Goal: Task Accomplishment & Management: Use online tool/utility

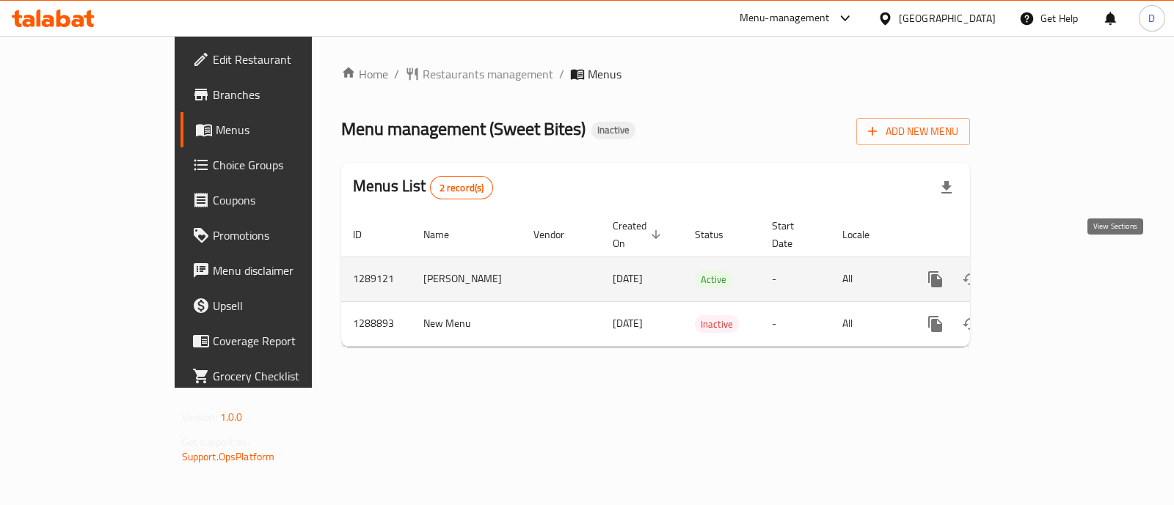
click at [1059, 262] on link "enhanced table" at bounding box center [1040, 279] width 35 height 35
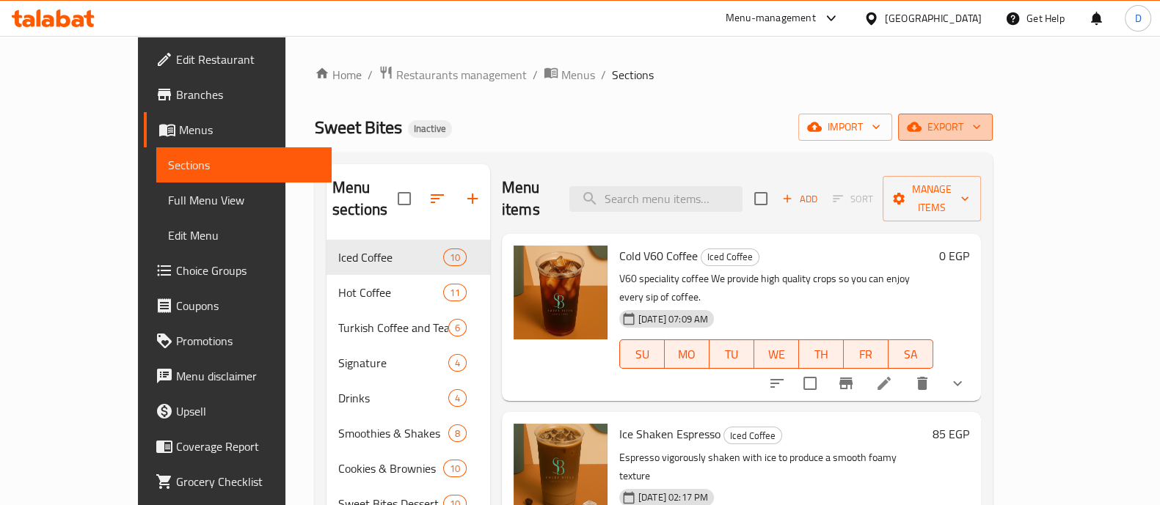
click at [981, 125] on span "export" at bounding box center [945, 127] width 71 height 18
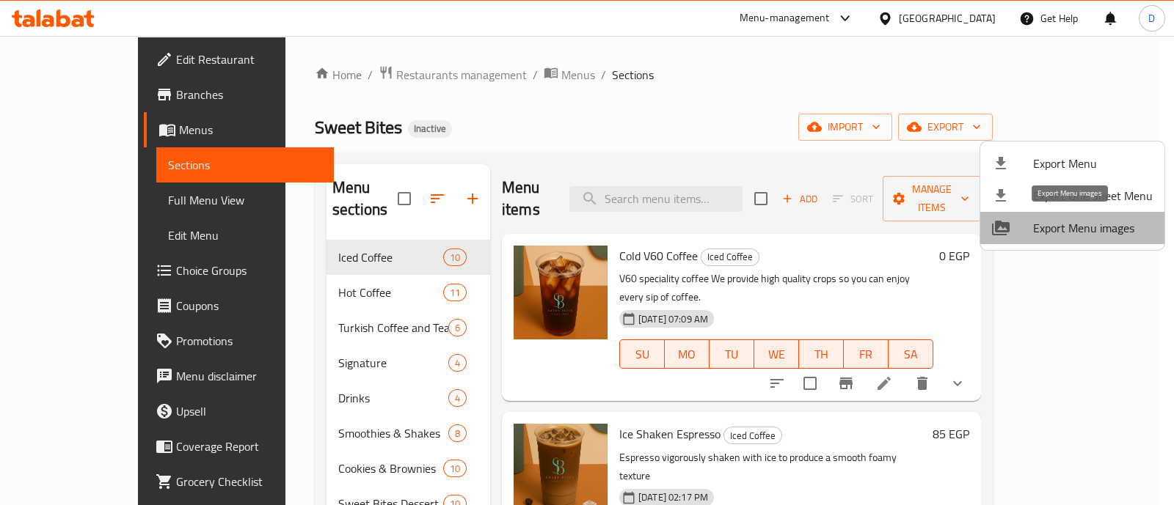
click at [1094, 225] on span "Export Menu images" at bounding box center [1093, 228] width 120 height 18
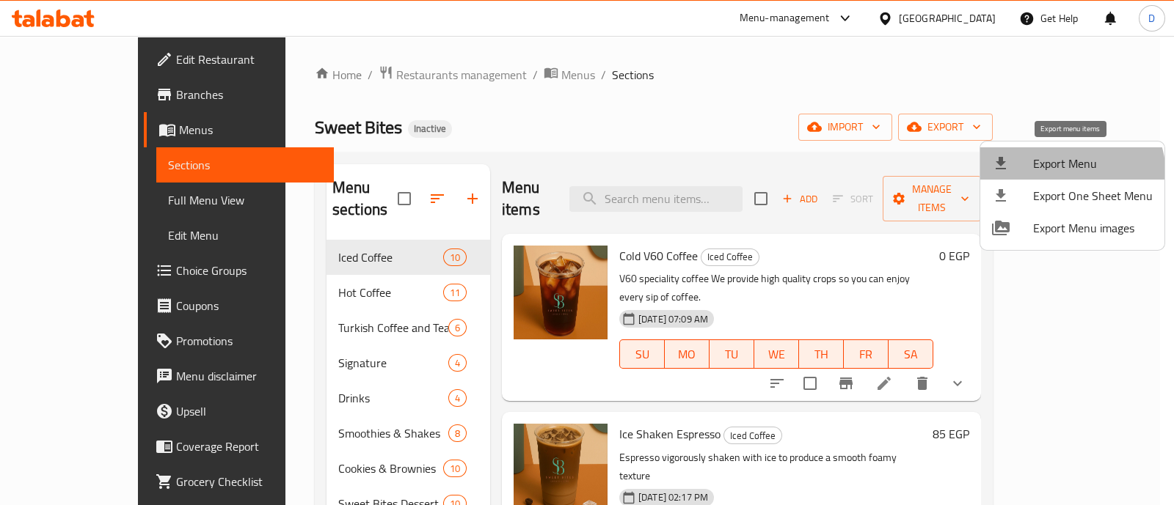
click at [1062, 175] on li "Export Menu" at bounding box center [1072, 163] width 184 height 32
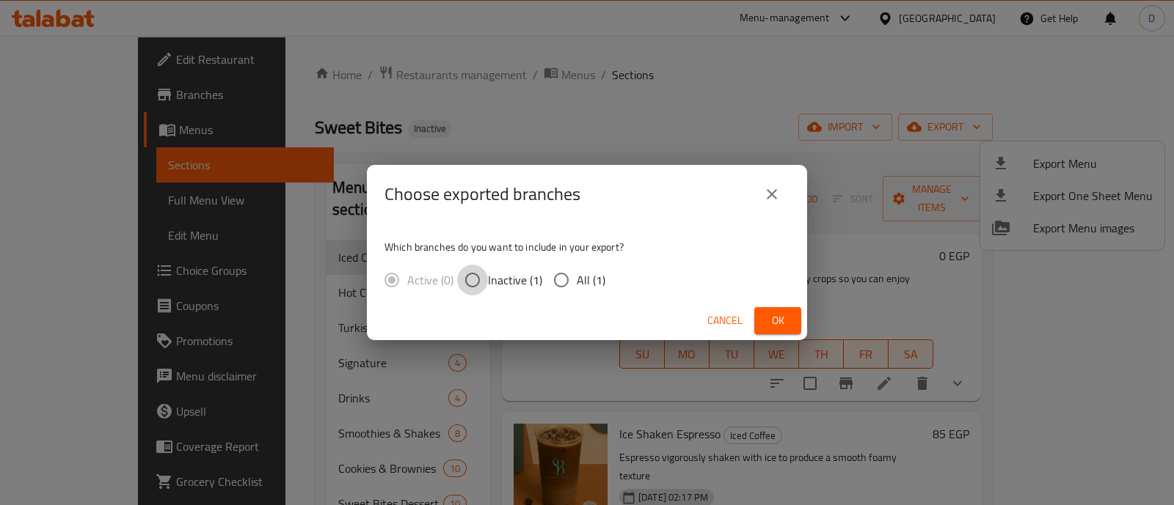
click at [484, 282] on input "Inactive (1)" at bounding box center [472, 280] width 31 height 31
radio input "true"
click at [404, 291] on label "Active (0)" at bounding box center [414, 280] width 77 height 31
click at [774, 196] on icon "close" at bounding box center [772, 195] width 18 height 18
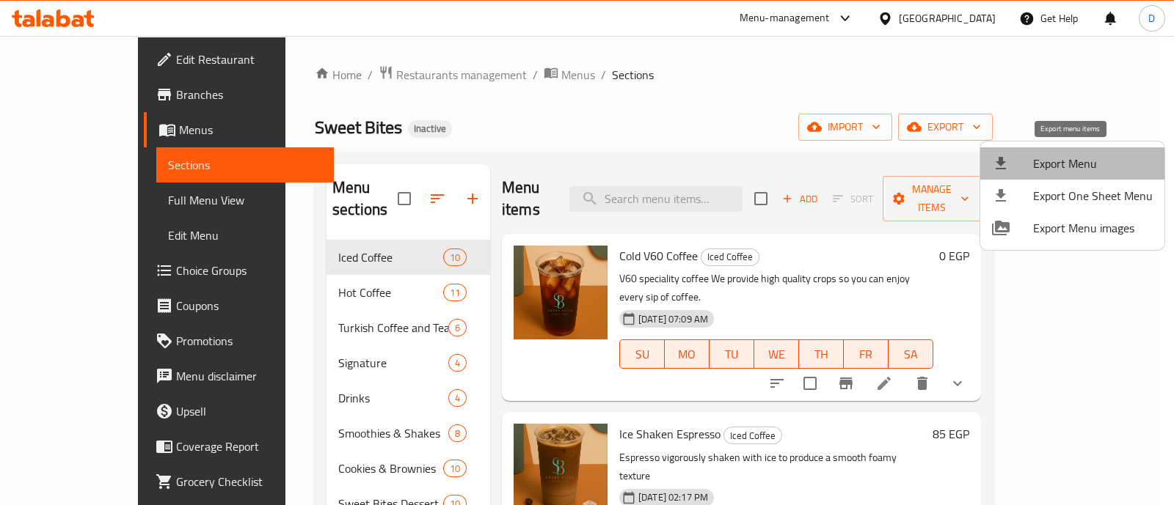
click at [1094, 158] on span "Export Menu" at bounding box center [1093, 164] width 120 height 18
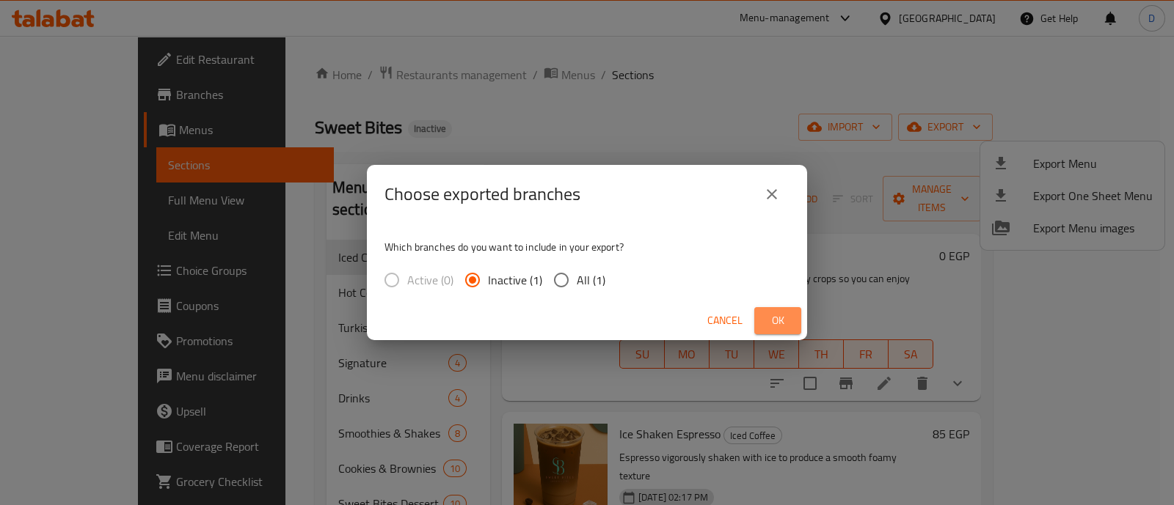
click at [775, 324] on span "Ok" at bounding box center [777, 321] width 23 height 18
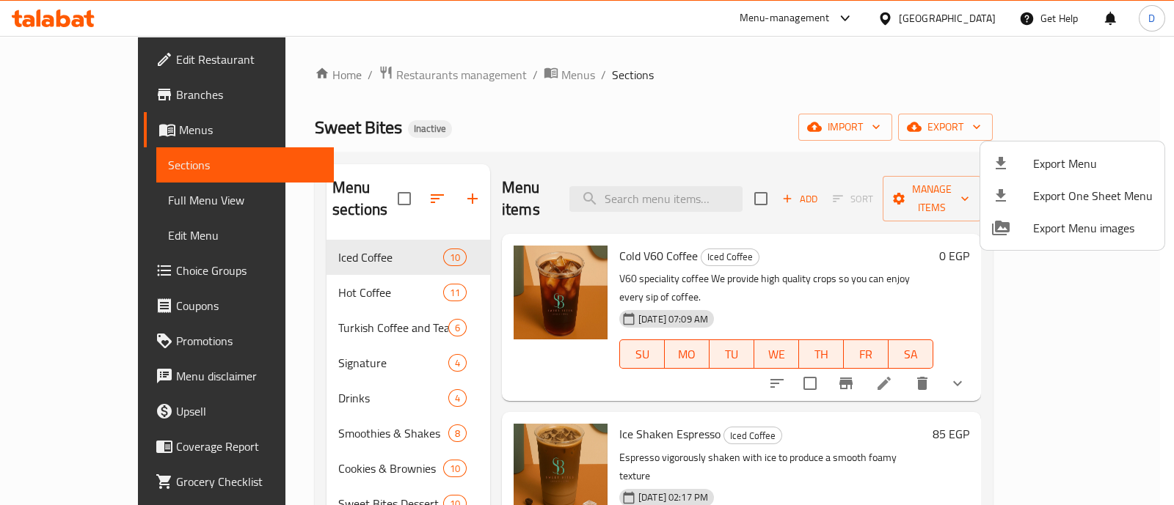
click at [54, 19] on div at bounding box center [587, 252] width 1174 height 505
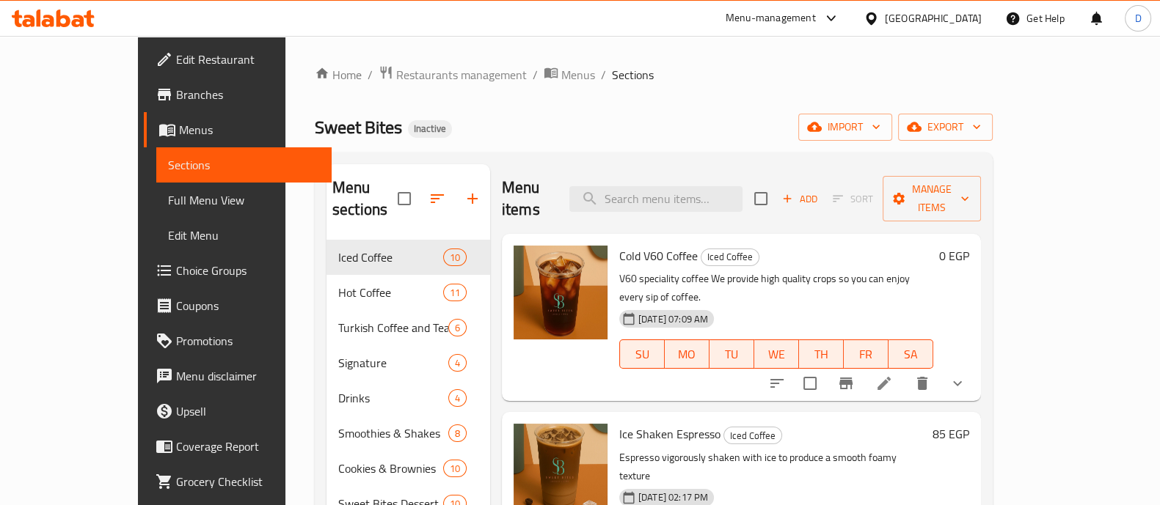
click at [54, 19] on icon at bounding box center [53, 19] width 83 height 18
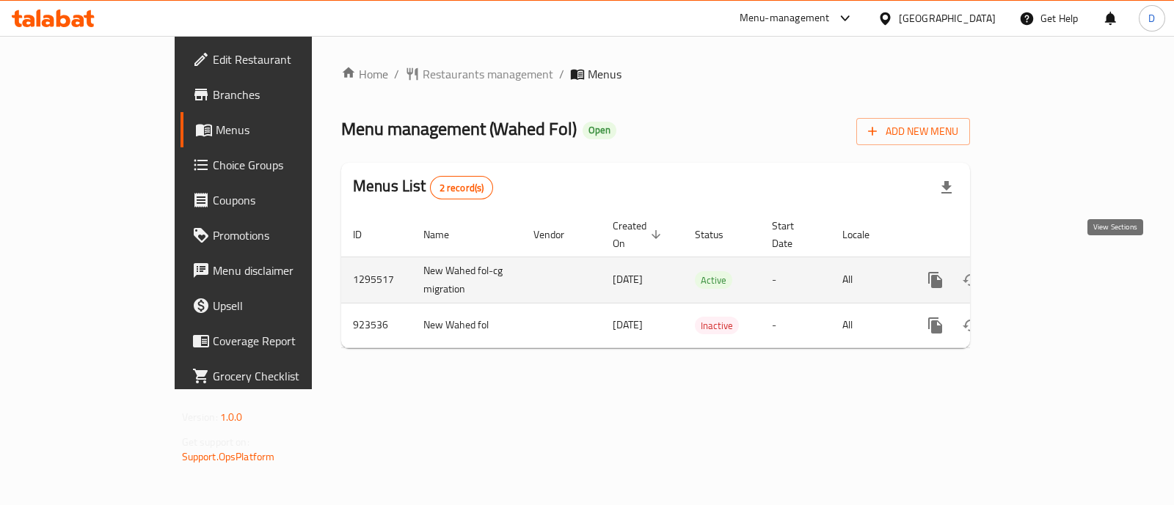
click at [1048, 274] on icon "enhanced table" at bounding box center [1040, 280] width 13 height 13
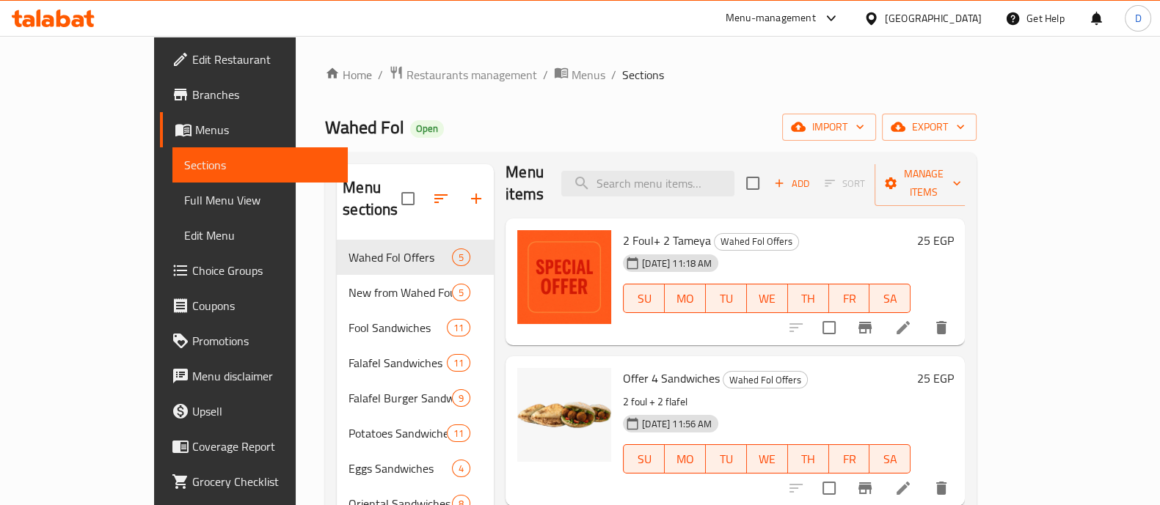
scroll to position [16, 0]
